Goal: Task Accomplishment & Management: Manage account settings

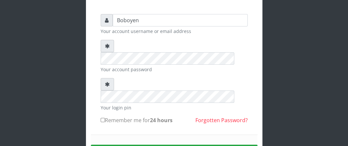
scroll to position [65, 0]
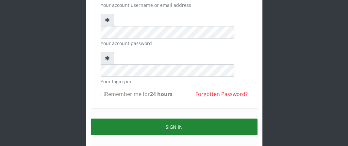
click at [126, 119] on button "Sign in" at bounding box center [174, 127] width 167 height 17
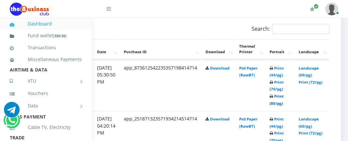
scroll to position [359, 125]
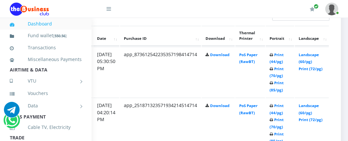
click at [191, 16] on div "My Profile Settings Logout" at bounding box center [231, 9] width 214 height 18
click at [194, 23] on div "Search:" at bounding box center [246, 16] width 166 height 13
